Goal: Information Seeking & Learning: Find specific fact

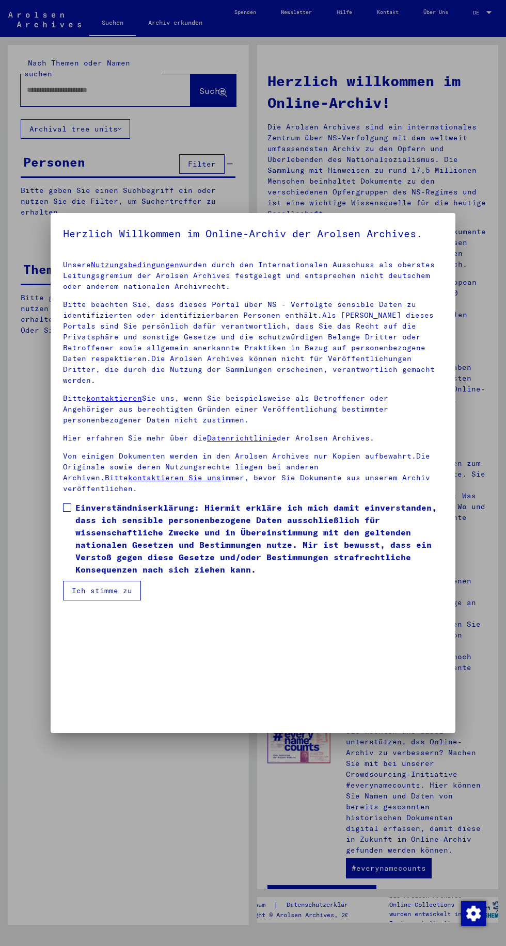
type input "*****"
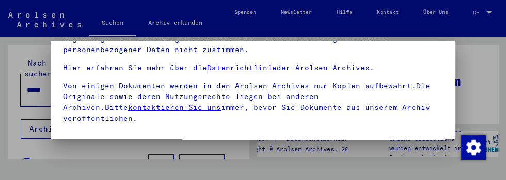
scroll to position [128, 0]
click at [64, 134] on span at bounding box center [67, 138] width 8 height 8
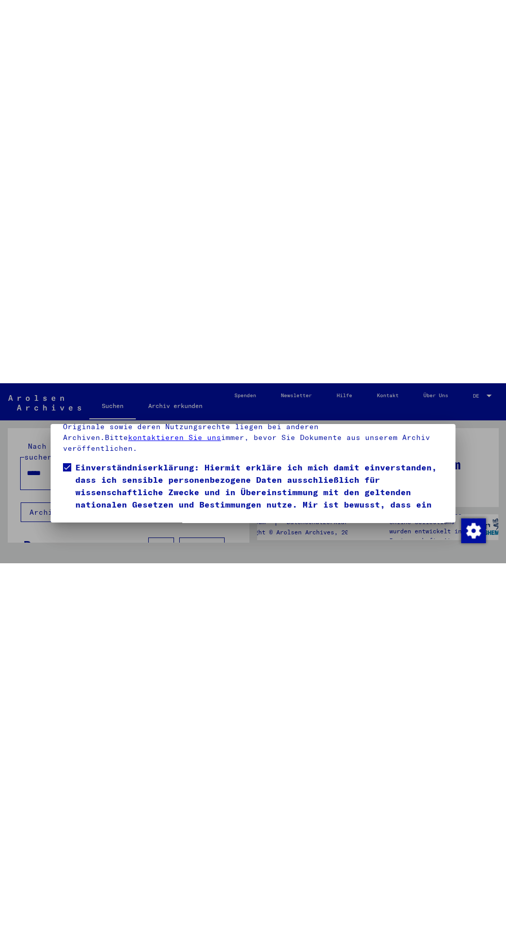
scroll to position [187, 0]
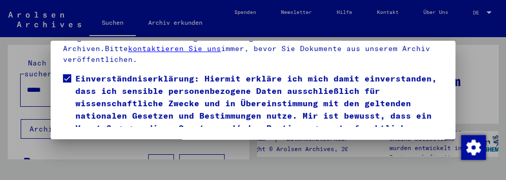
click at [112, 152] on button "Ich stimme zu" at bounding box center [102, 162] width 78 height 20
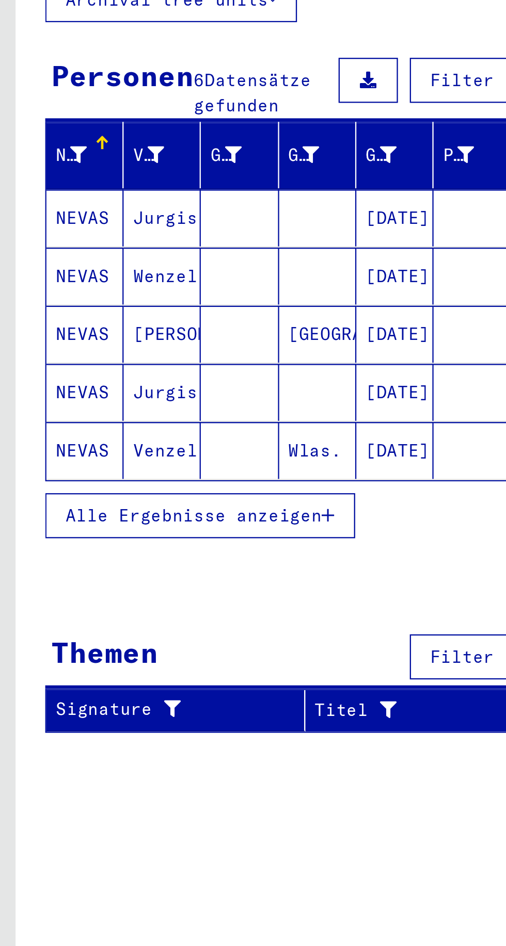
scroll to position [0, 1]
click at [36, 237] on mat-cell "NEVAS" at bounding box center [38, 249] width 34 height 25
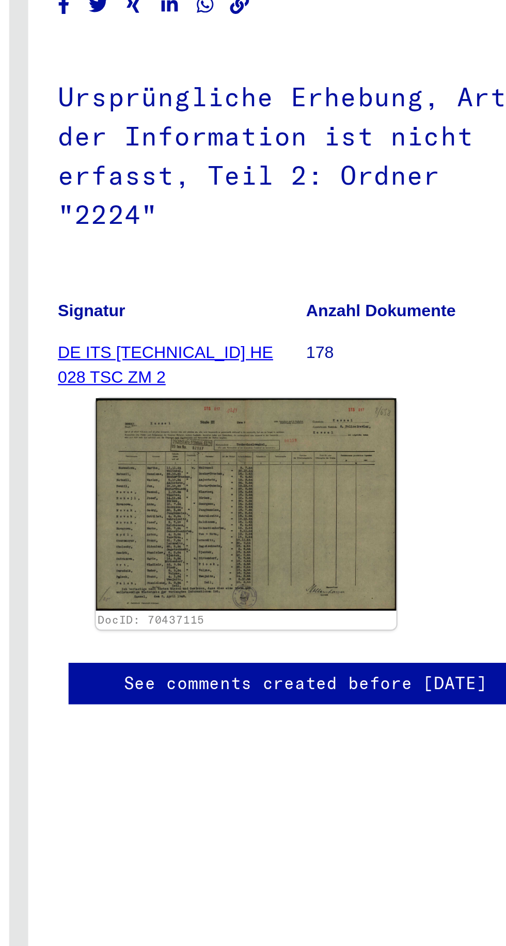
scroll to position [41, 0]
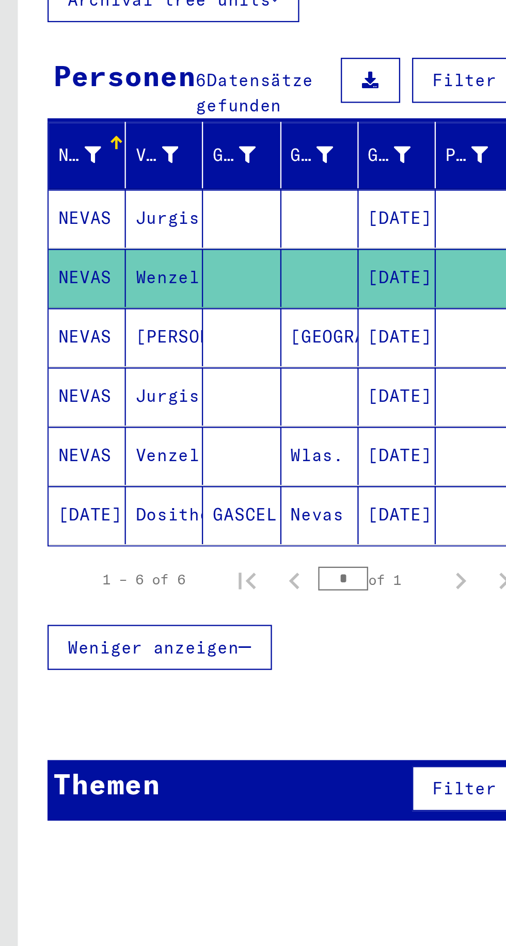
click at [40, 315] on mat-cell "NEVAS" at bounding box center [38, 327] width 34 height 25
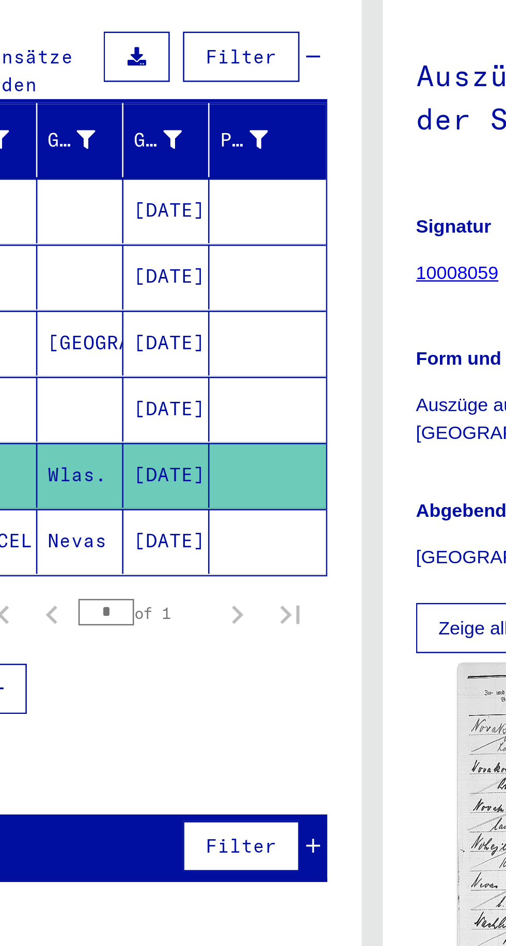
scroll to position [40, 0]
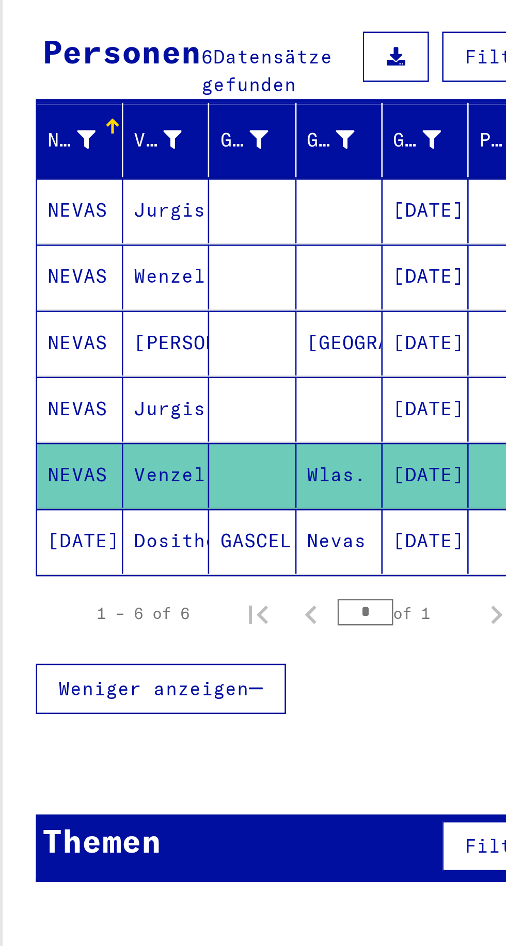
click at [62, 340] on mat-cell "Dositheé" at bounding box center [72, 352] width 34 height 25
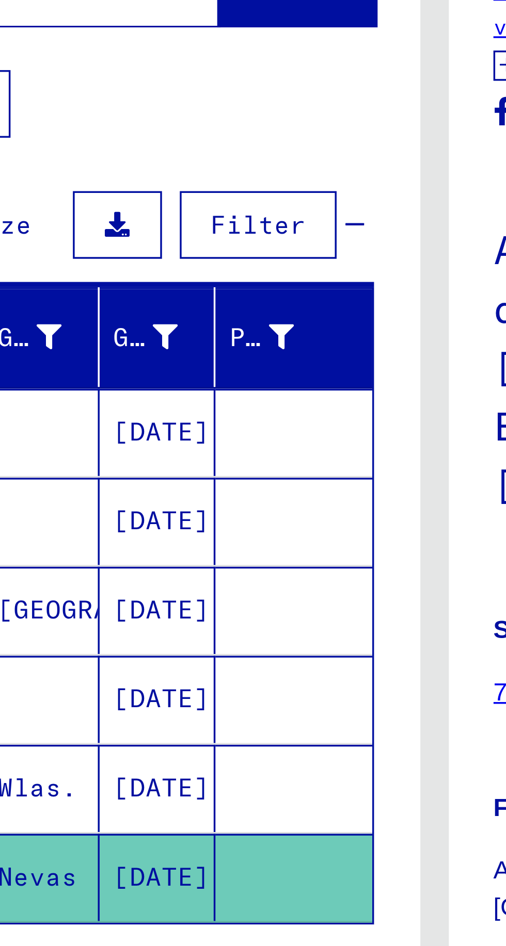
scroll to position [40, 0]
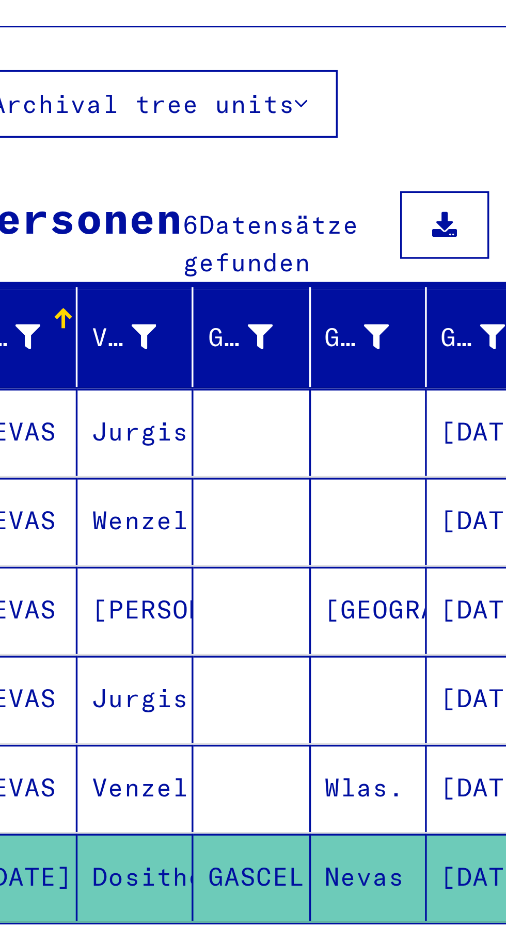
click at [60, 212] on mat-cell "Jurgis" at bounding box center [72, 224] width 34 height 25
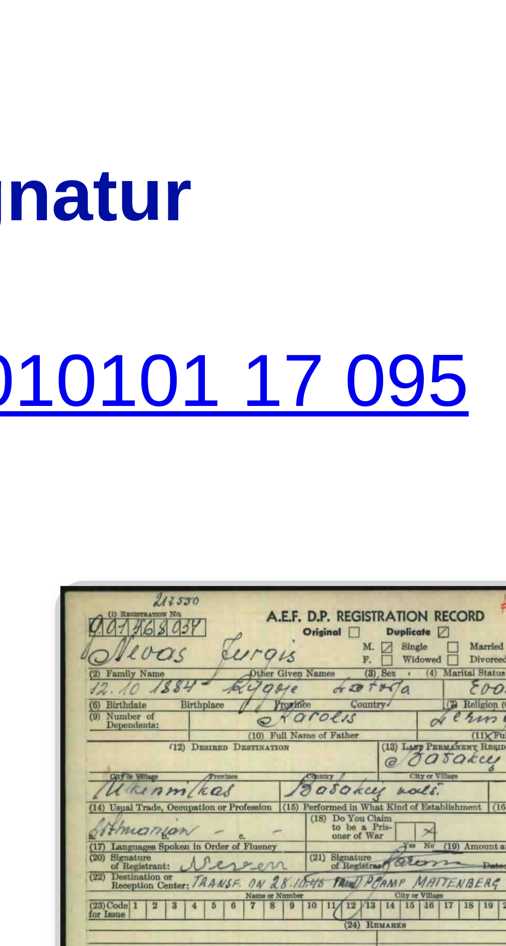
scroll to position [37, 1]
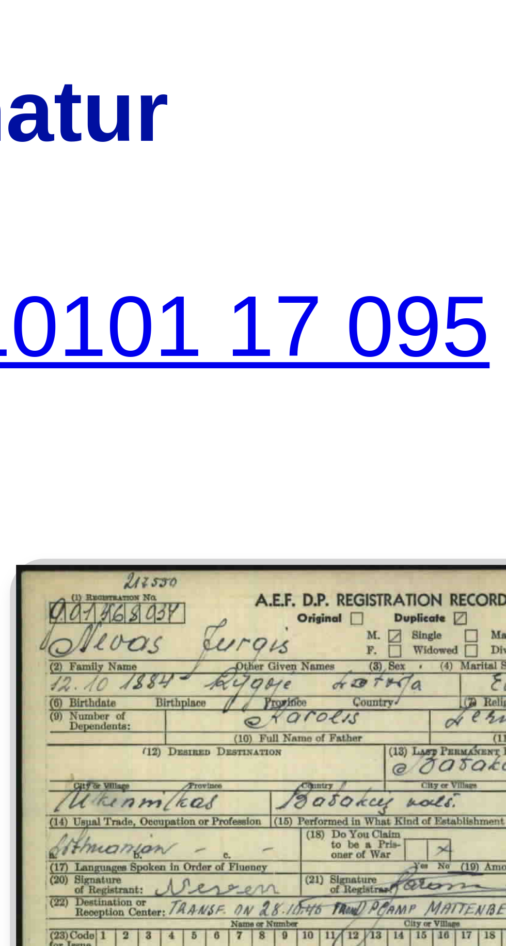
click at [310, 270] on img at bounding box center [316, 283] width 61 height 39
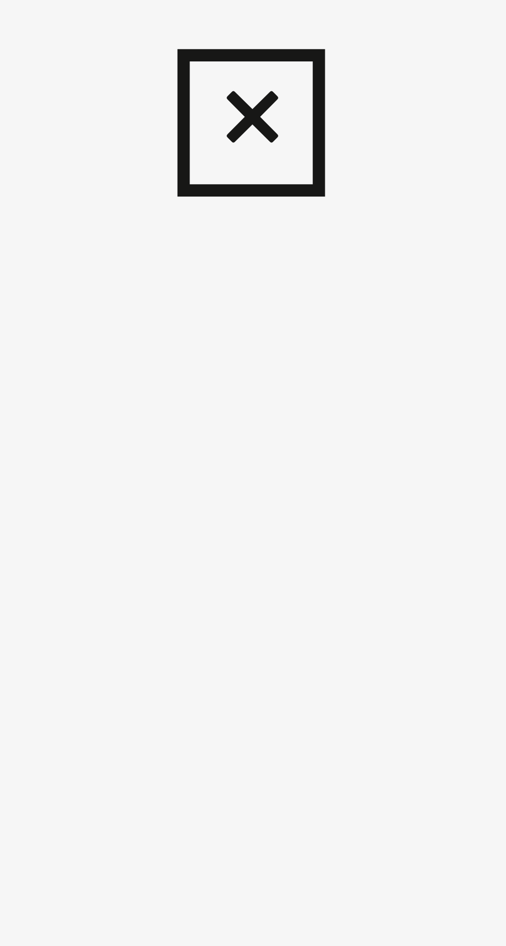
click at [250, 17] on icon at bounding box center [253, 10] width 12 height 12
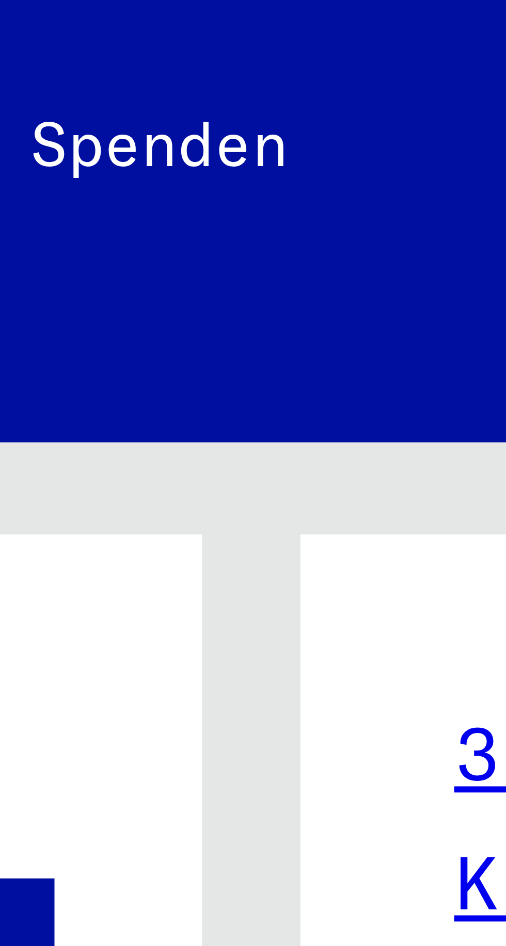
scroll to position [47, 1]
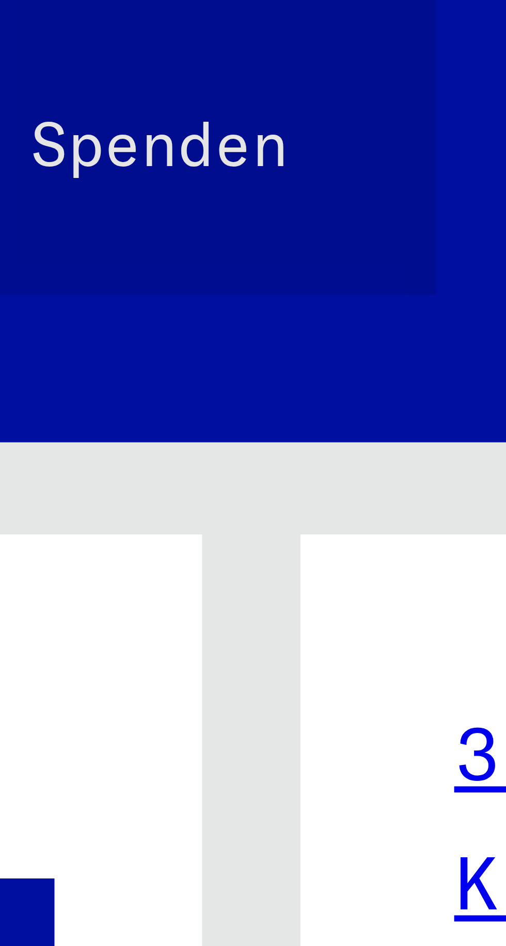
click at [262, 24] on link "Spenden" at bounding box center [245, 12] width 46 height 25
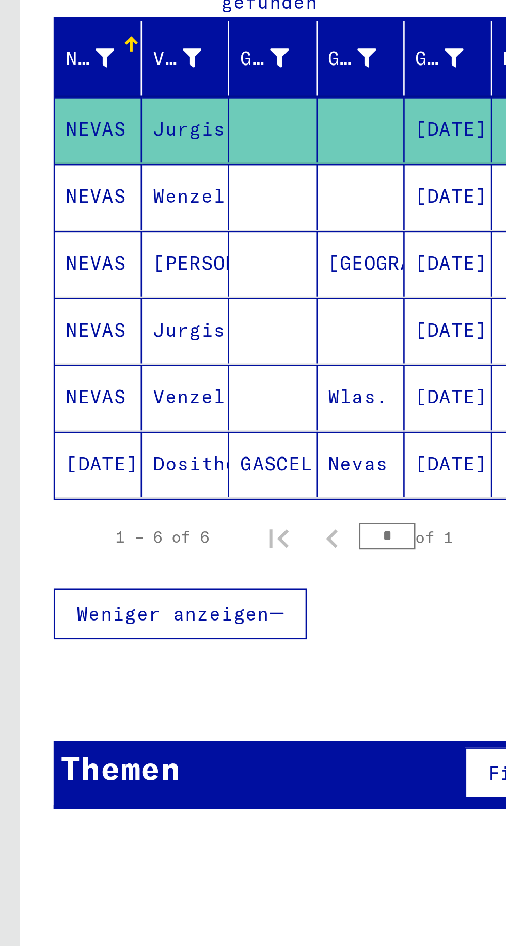
click at [67, 239] on mat-cell "Wenzel" at bounding box center [72, 249] width 34 height 25
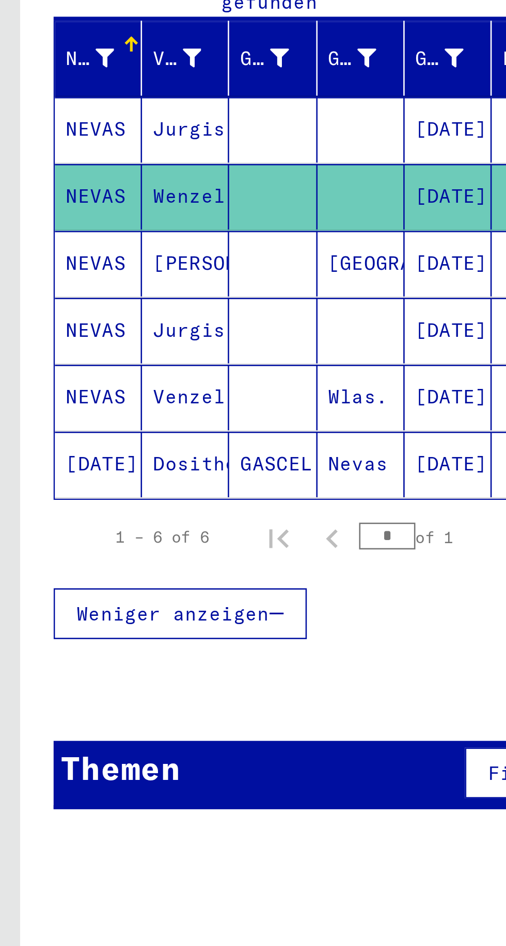
click at [69, 215] on mat-cell "Jurgis" at bounding box center [72, 224] width 34 height 25
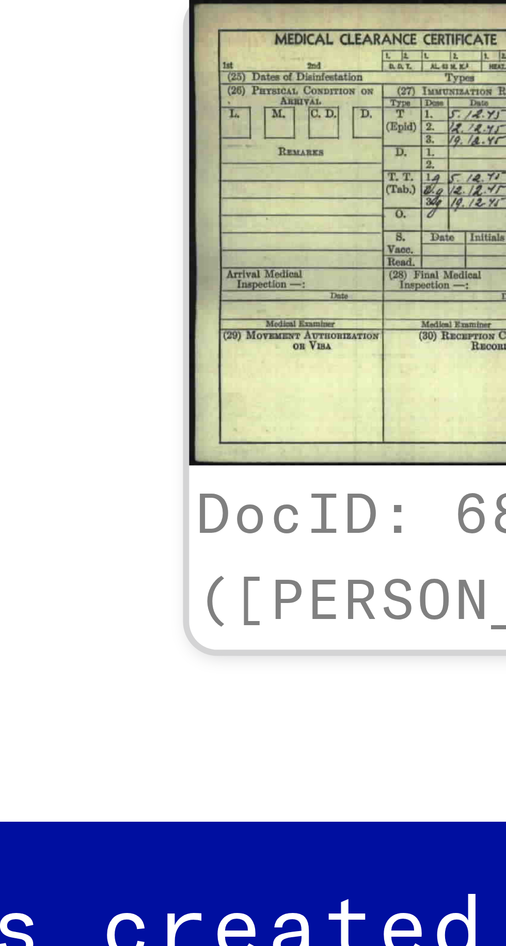
scroll to position [0, 1]
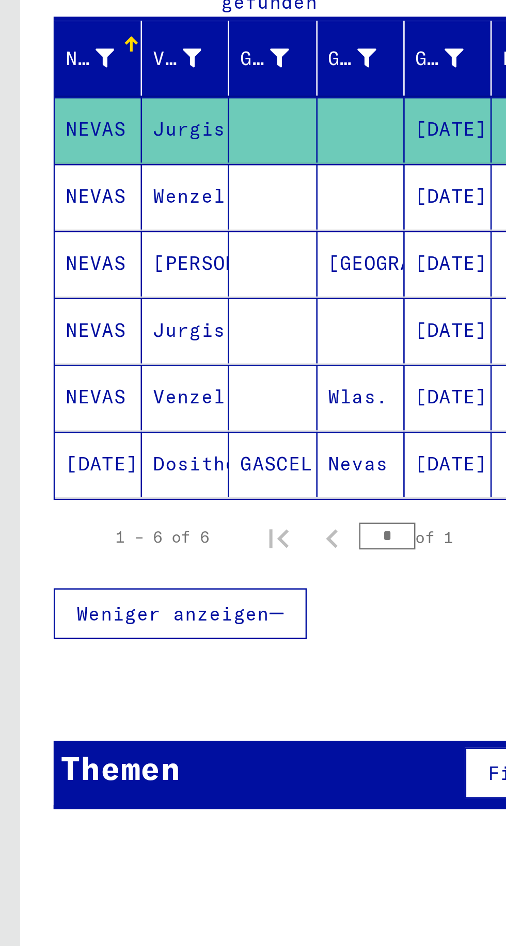
click at [39, 290] on mat-cell "NEVAS" at bounding box center [38, 301] width 34 height 25
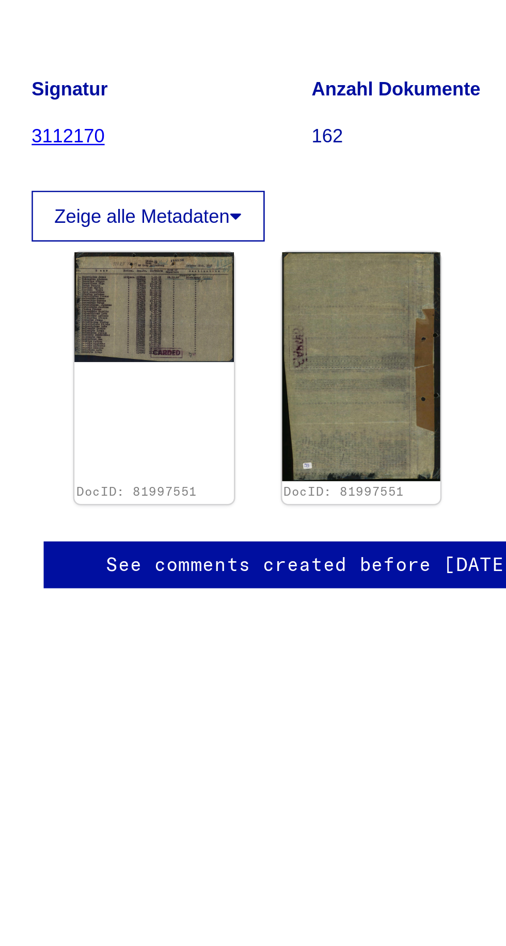
click at [404, 317] on img at bounding box center [396, 315] width 61 height 88
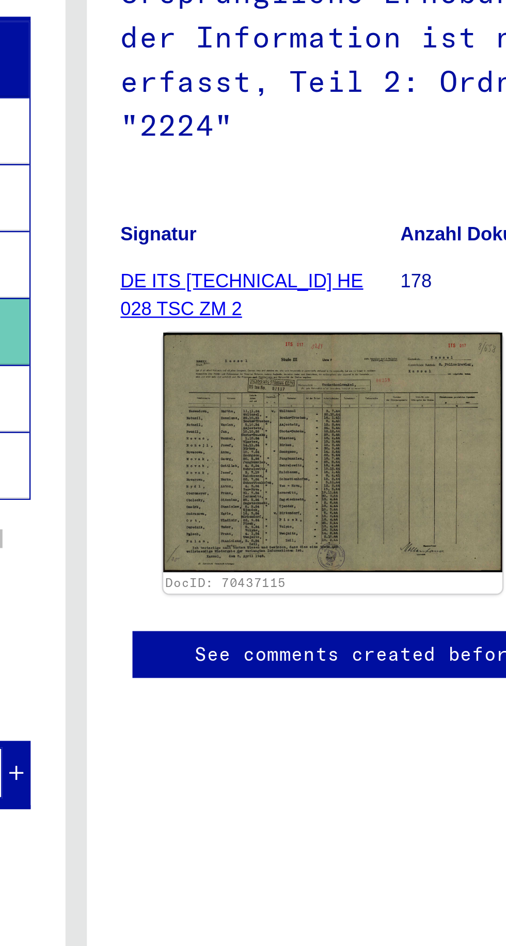
click at [322, 351] on img at bounding box center [351, 348] width 131 height 92
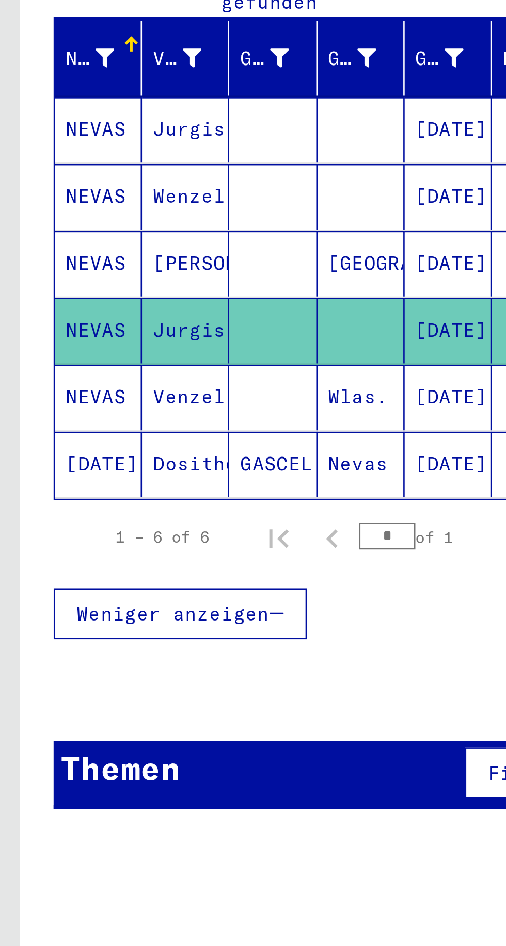
click at [107, 321] on mat-cell at bounding box center [105, 327] width 34 height 25
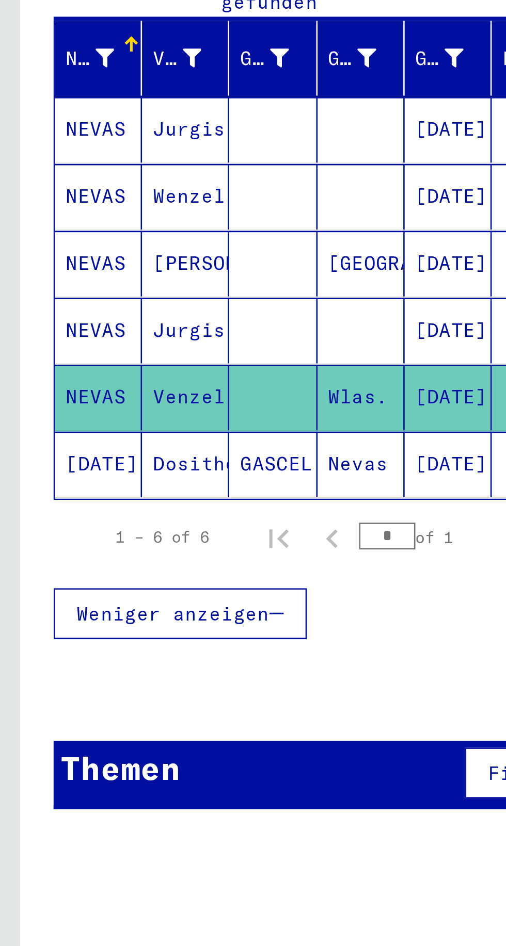
click at [126, 290] on mat-cell at bounding box center [139, 301] width 34 height 25
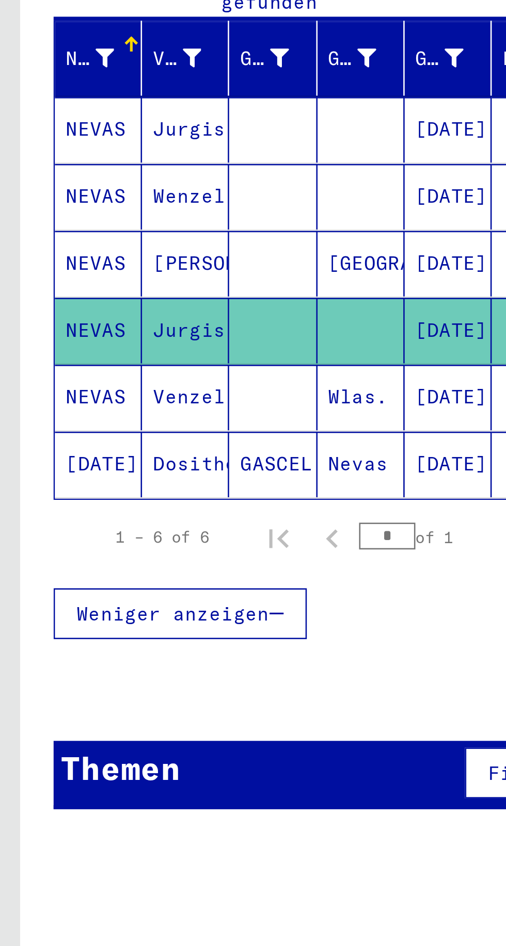
scroll to position [0, 1]
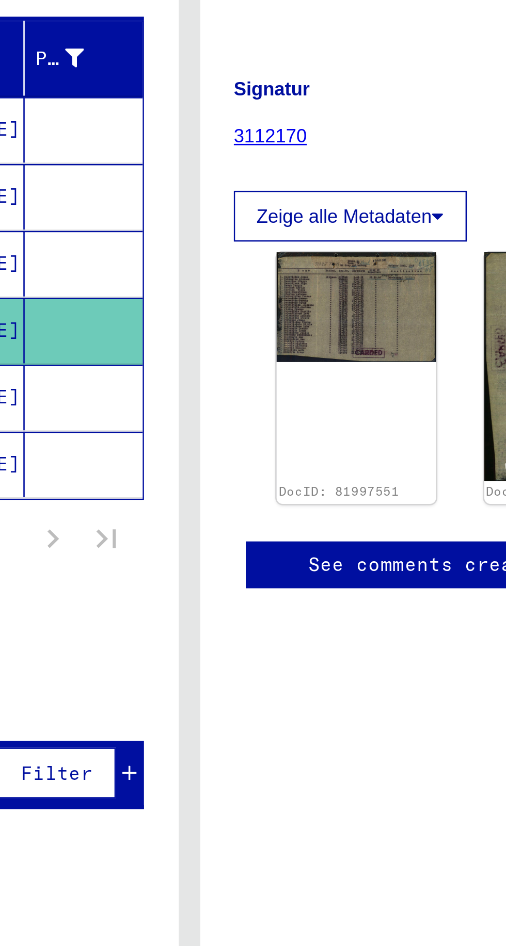
click at [317, 289] on img at bounding box center [316, 292] width 61 height 42
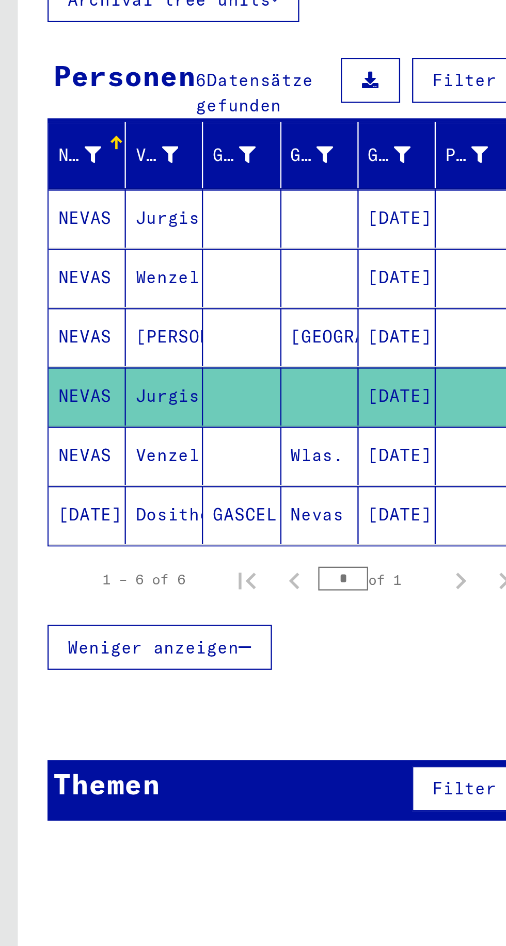
click at [210, 434] on div at bounding box center [128, 440] width 241 height 13
